Goal: Task Accomplishment & Management: Use online tool/utility

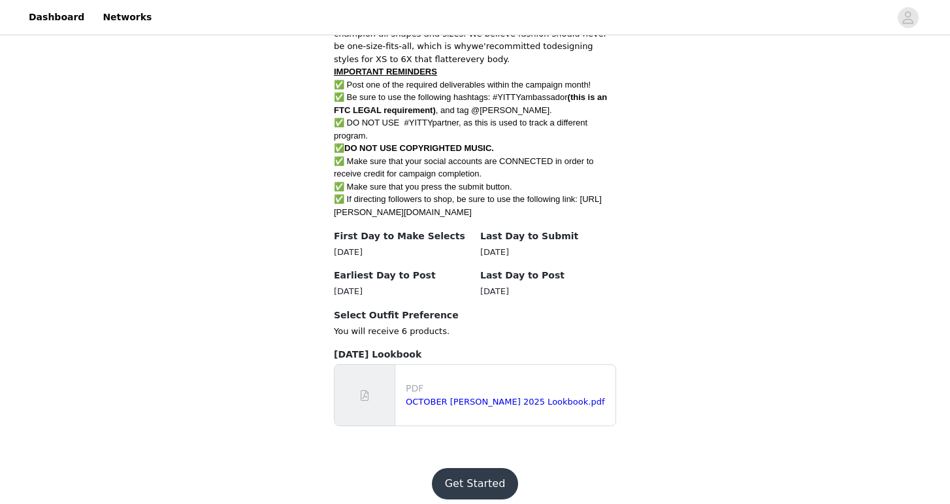
scroll to position [746, 0]
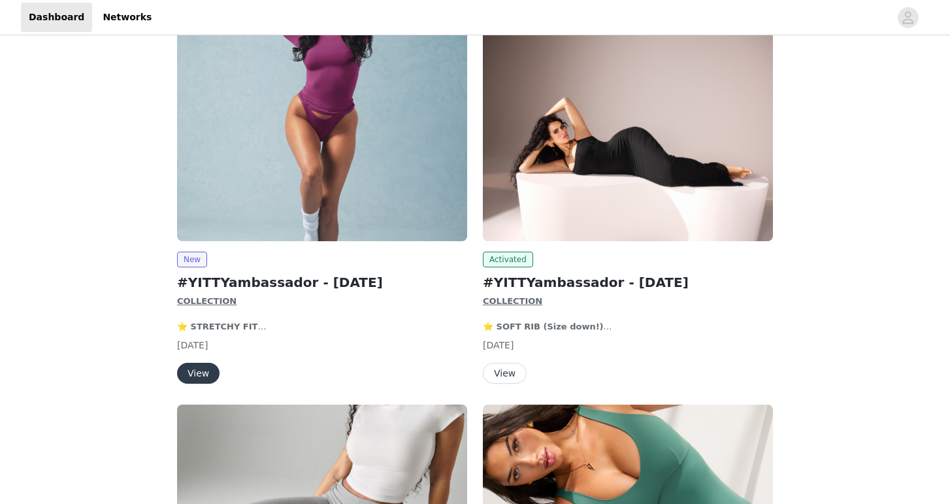
scroll to position [184, 0]
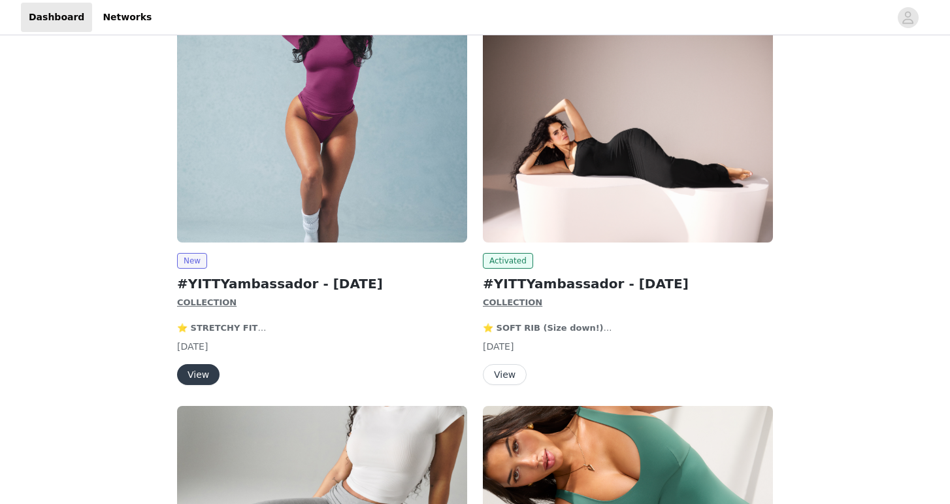
click at [495, 374] on button "View" at bounding box center [505, 374] width 44 height 21
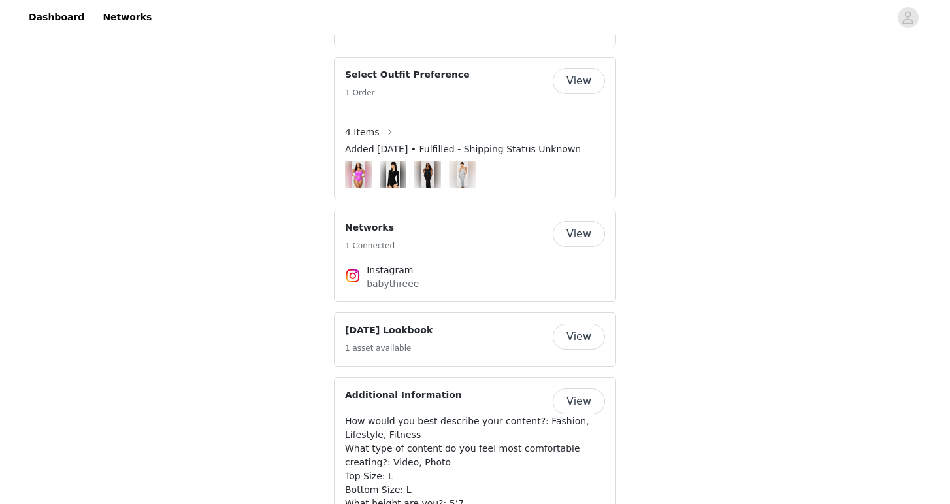
scroll to position [958, 0]
click at [570, 75] on button "View" at bounding box center [579, 82] width 52 height 26
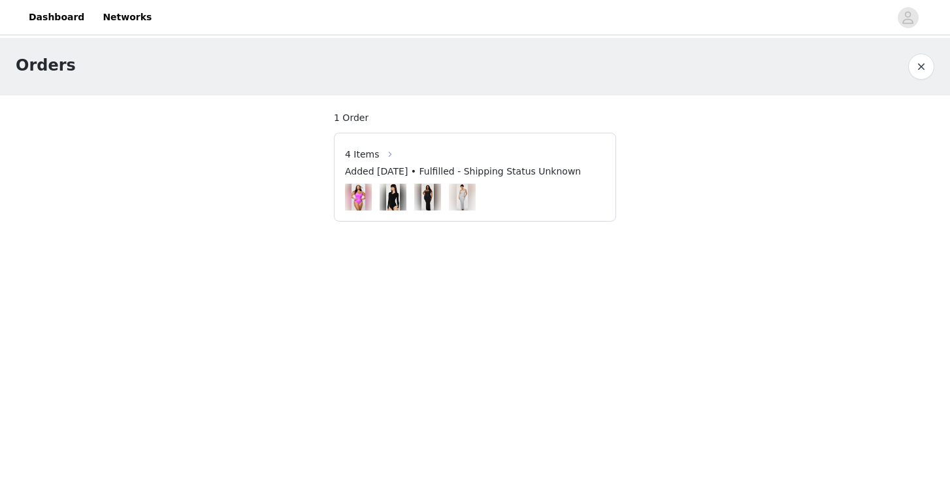
click at [380, 154] on button "button" at bounding box center [390, 154] width 21 height 21
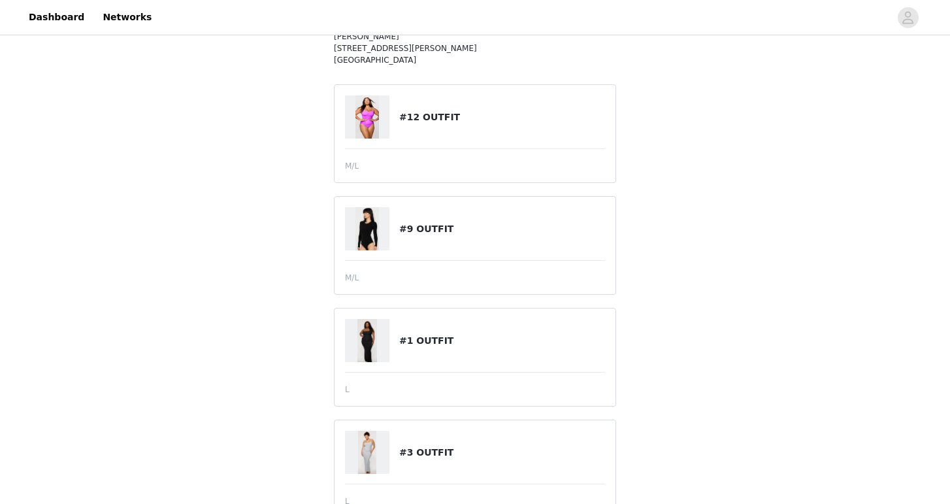
scroll to position [135, 0]
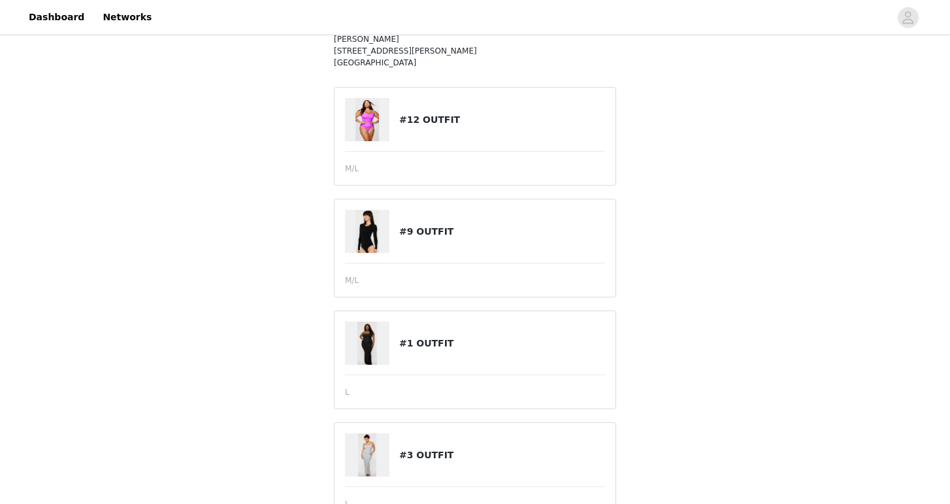
click at [358, 174] on article "#12 OUTFIT M/L" at bounding box center [475, 136] width 282 height 99
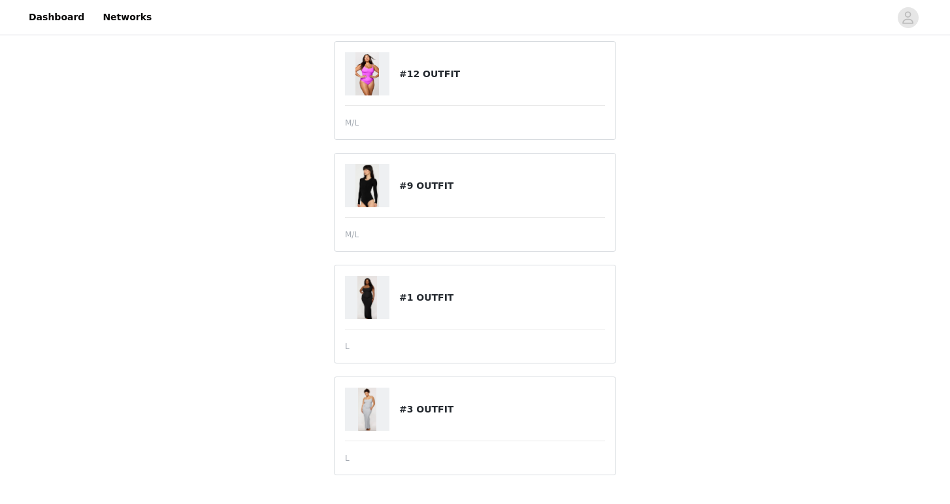
scroll to position [105, 0]
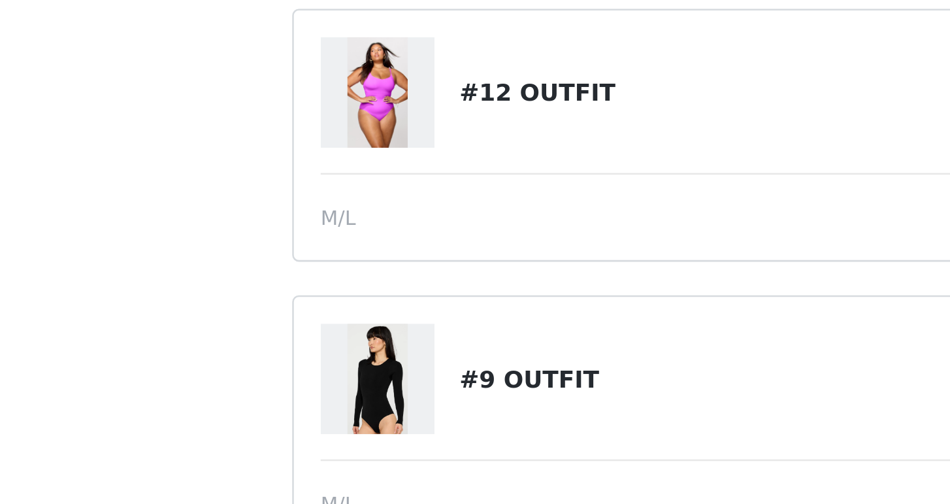
click at [399, 143] on h4 "#12 OUTFIT" at bounding box center [502, 150] width 206 height 14
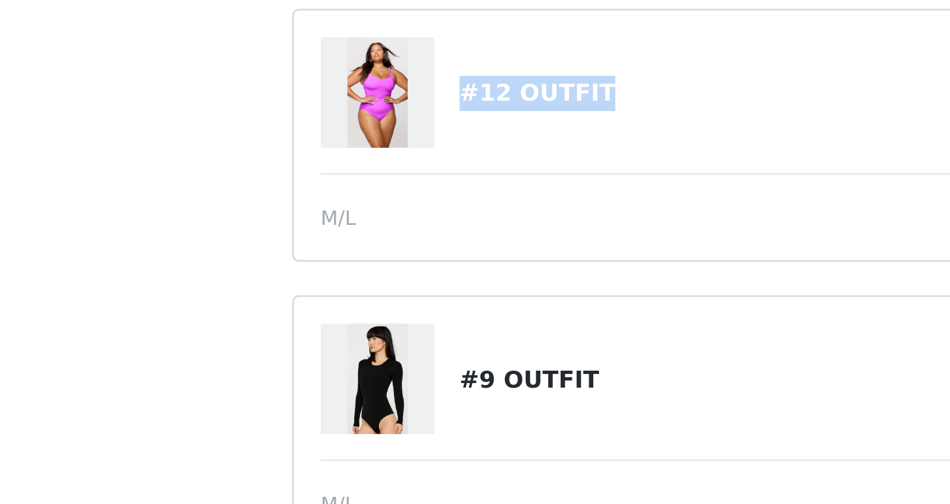
click at [399, 143] on h4 "#12 OUTFIT" at bounding box center [502, 150] width 206 height 14
